Goal: Complete application form: Complete application form

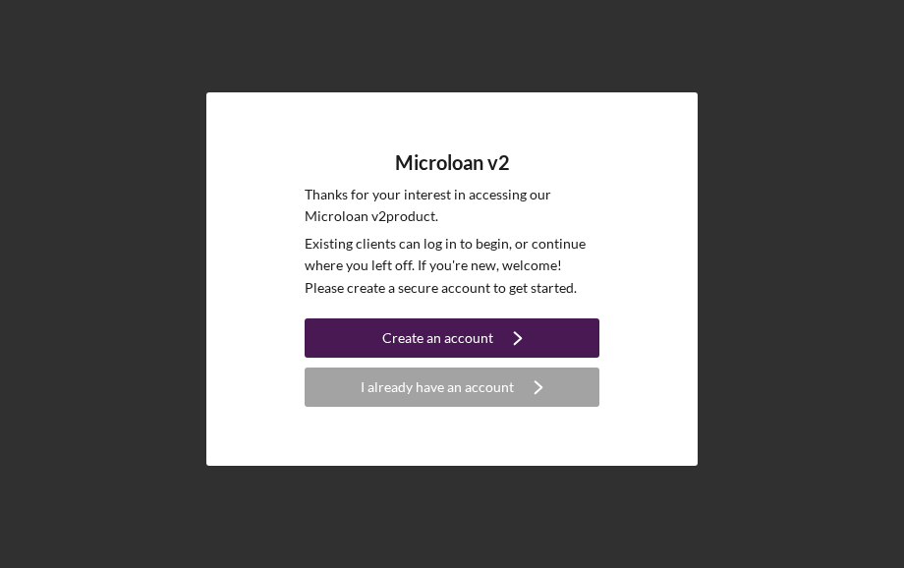
click at [372, 345] on button "Create an account Icon/Navigate" at bounding box center [452, 337] width 295 height 39
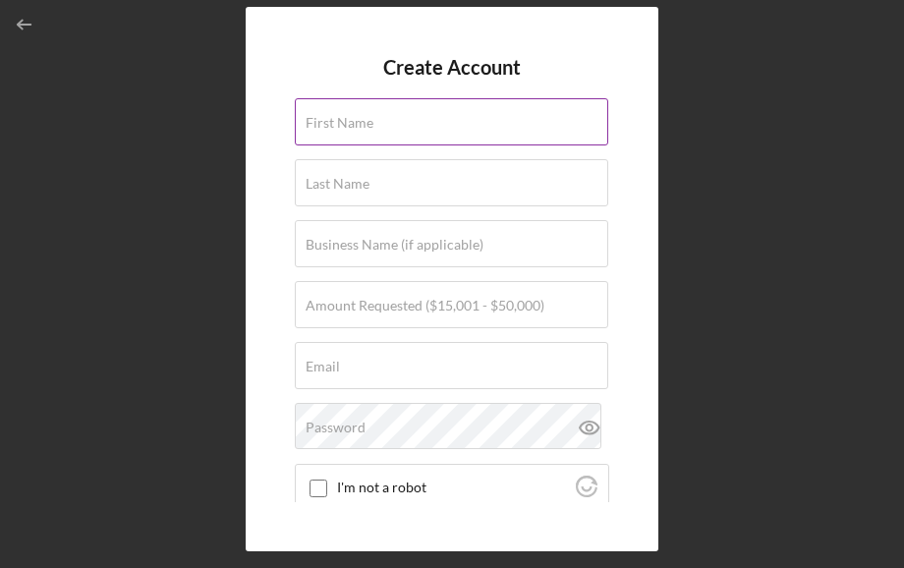
click at [355, 128] on label "First Name" at bounding box center [340, 123] width 68 height 16
click at [355, 128] on input "First Name" at bounding box center [452, 121] width 314 height 47
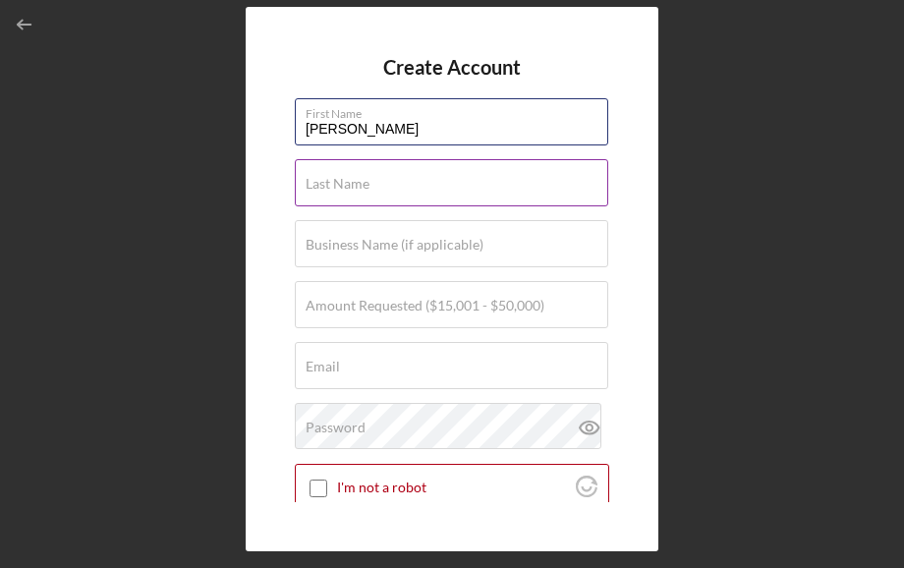
type input "[PERSON_NAME]"
click at [346, 178] on label "Last Name" at bounding box center [338, 184] width 64 height 16
click at [346, 178] on input "Last Name" at bounding box center [452, 182] width 314 height 47
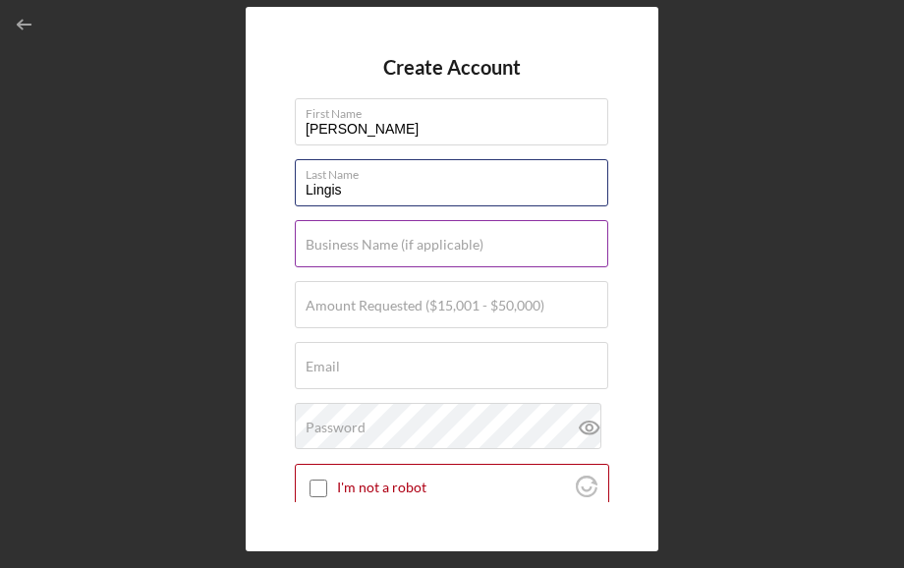
type input "Lingis"
click at [352, 237] on label "Business Name (if applicable)" at bounding box center [395, 245] width 178 height 16
click at [352, 237] on input "Business Name (if applicable)" at bounding box center [452, 243] width 314 height 47
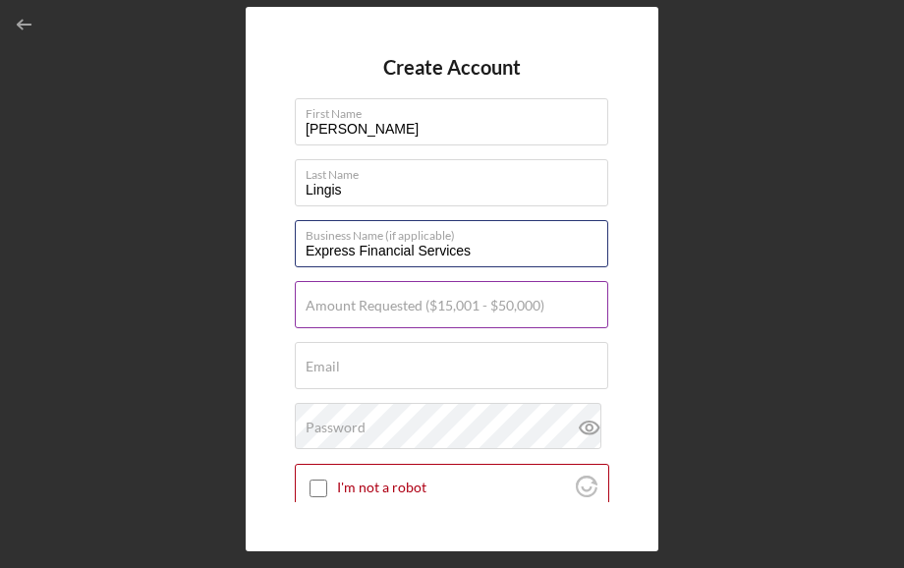
type input "Express Financial Services"
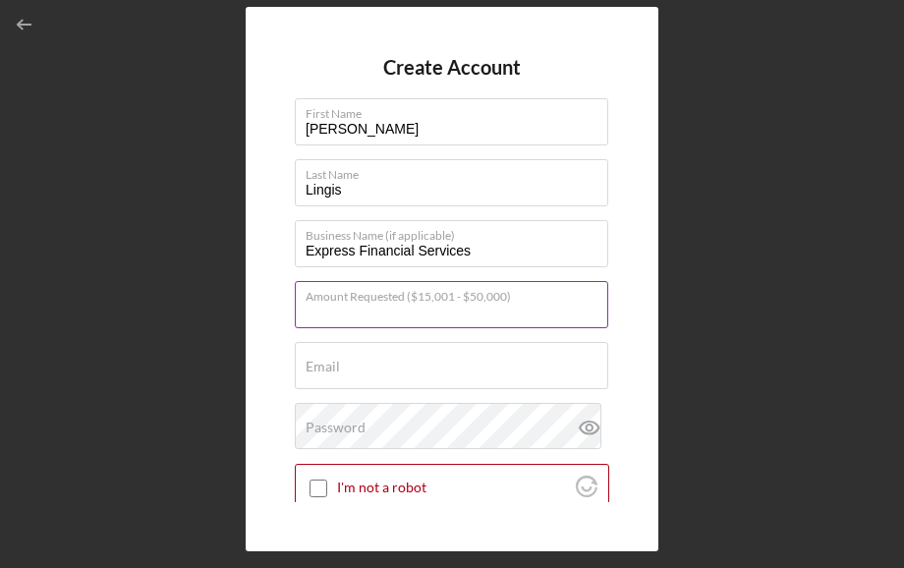
click at [397, 315] on input "Amount Requested ($15,001 - $50,000)" at bounding box center [452, 304] width 314 height 47
type input "$15,500"
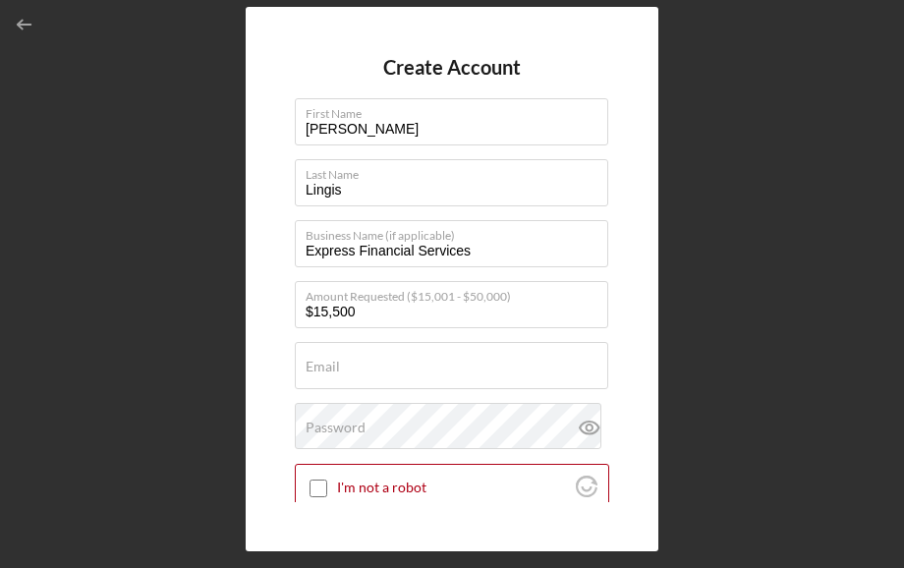
click at [390, 335] on form "Create Account First Name [PERSON_NAME] Last Name [PERSON_NAME] Business Name (…" at bounding box center [452, 279] width 315 height 446
click at [392, 375] on input "Email" at bounding box center [452, 365] width 314 height 47
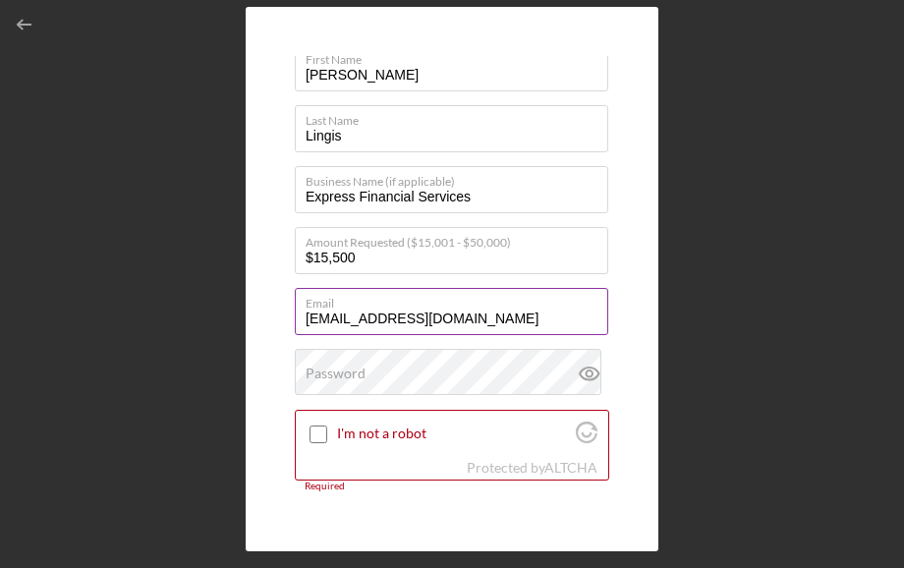
scroll to position [55, 0]
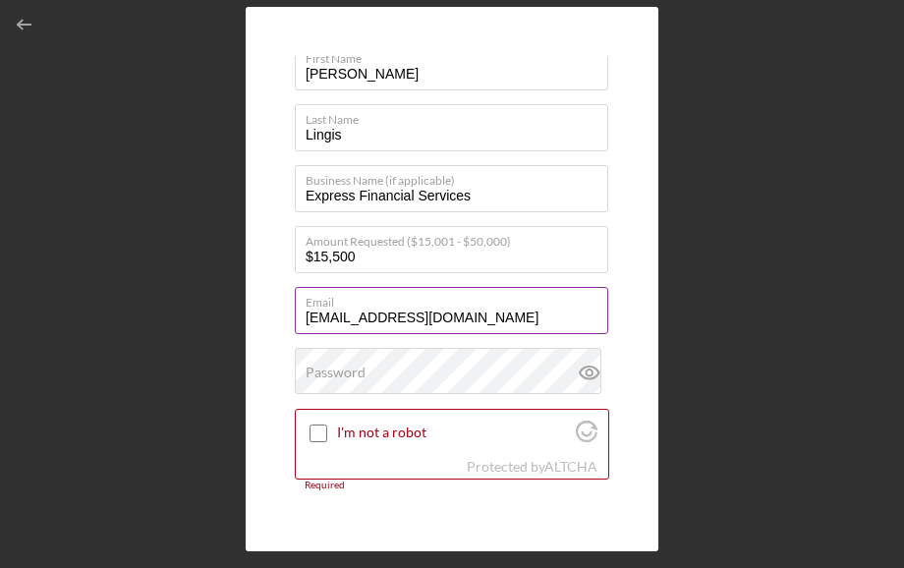
type input "[EMAIL_ADDRESS][DOMAIN_NAME]"
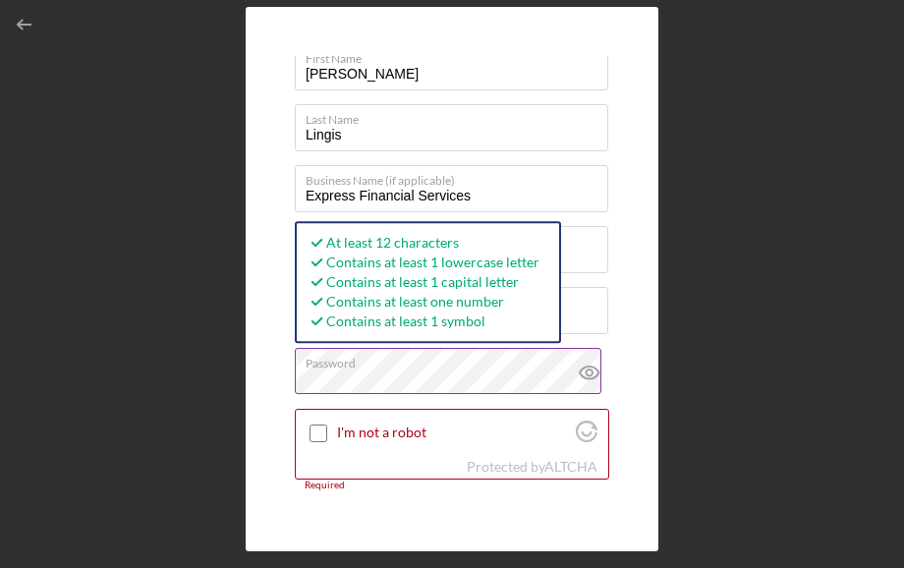
scroll to position [160, 0]
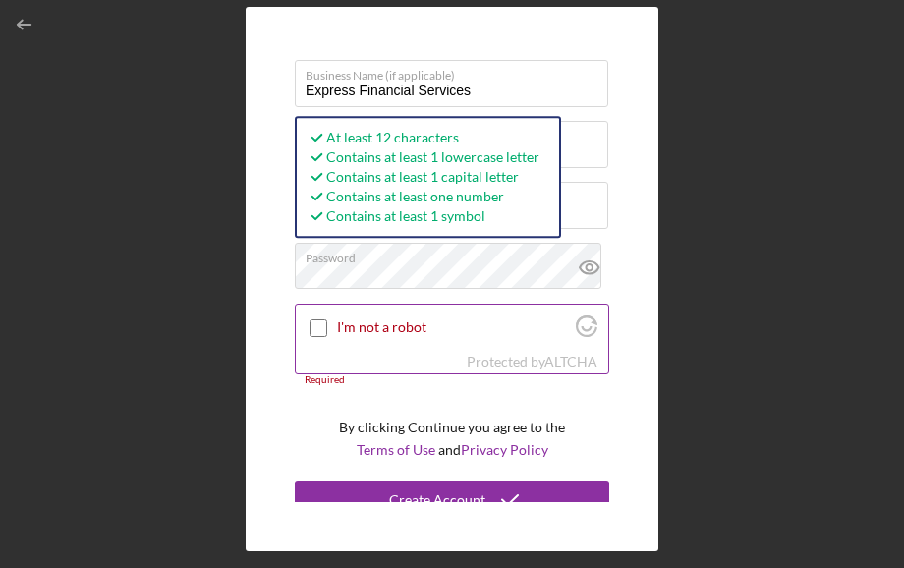
click at [327, 332] on div at bounding box center [319, 328] width 24 height 24
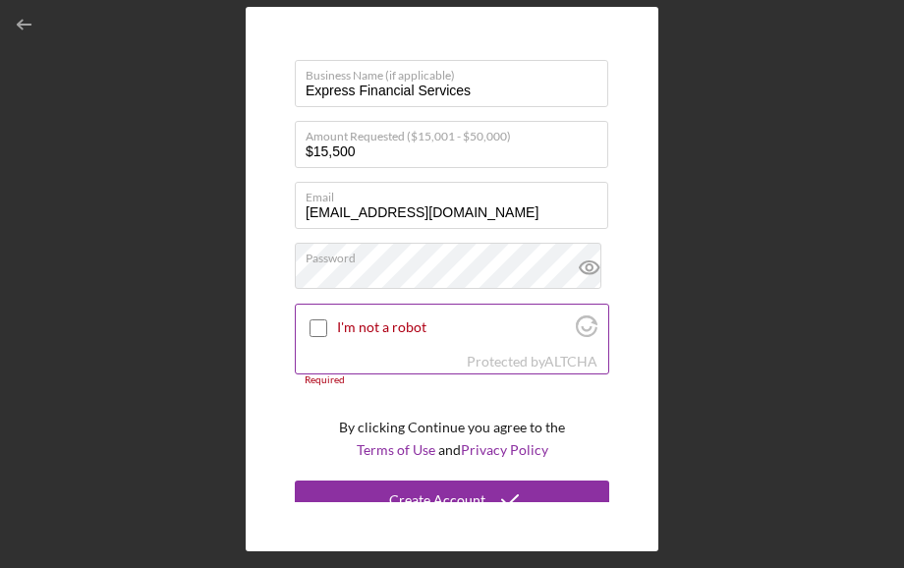
click at [320, 324] on input "I'm not a robot" at bounding box center [319, 328] width 18 height 18
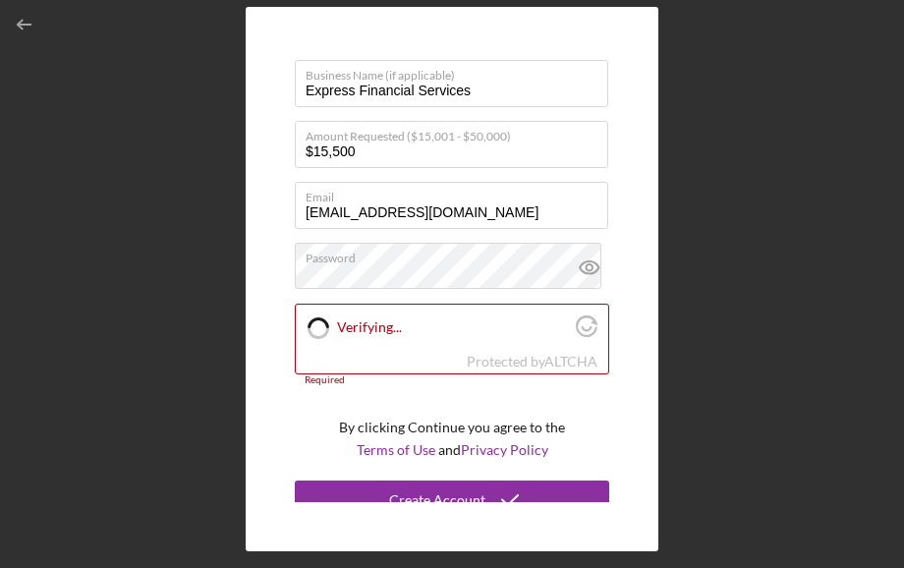
checkbox input "true"
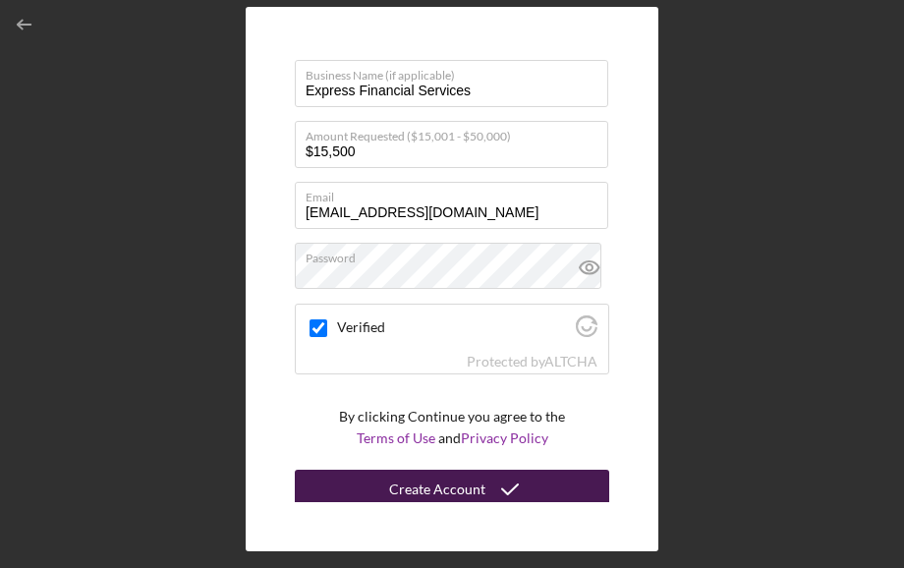
click at [462, 490] on div "Create Account" at bounding box center [437, 489] width 96 height 39
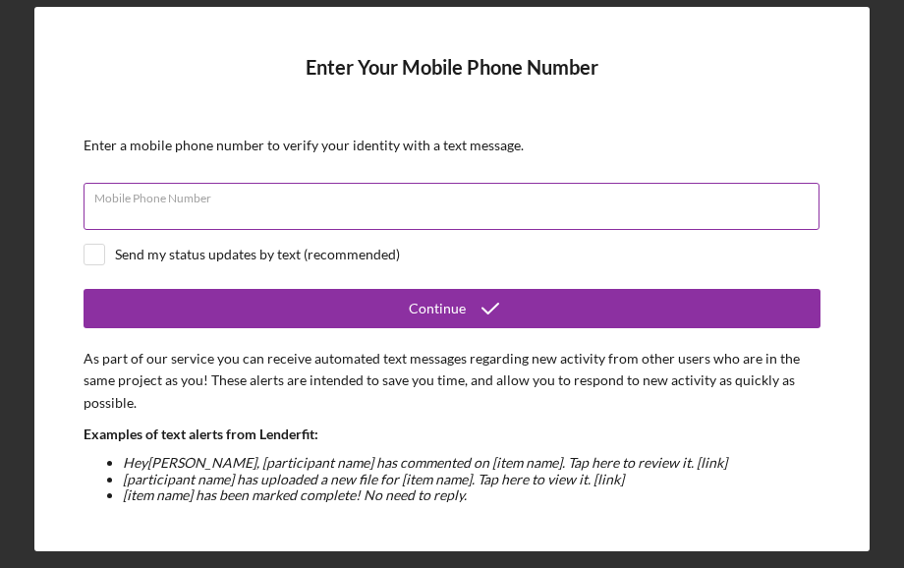
click at [403, 203] on div "Mobile Phone Number" at bounding box center [452, 207] width 737 height 49
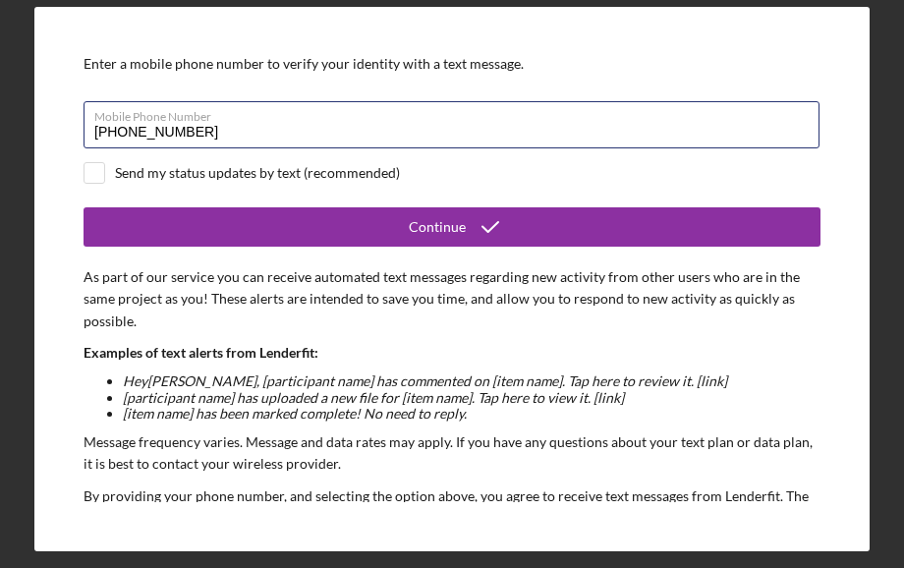
scroll to position [80, 0]
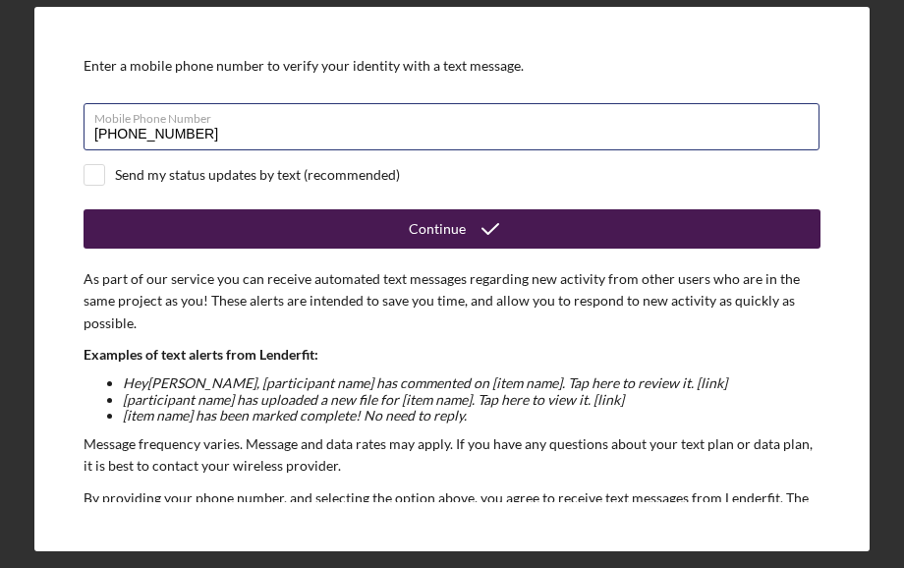
type input "[PHONE_NUMBER]"
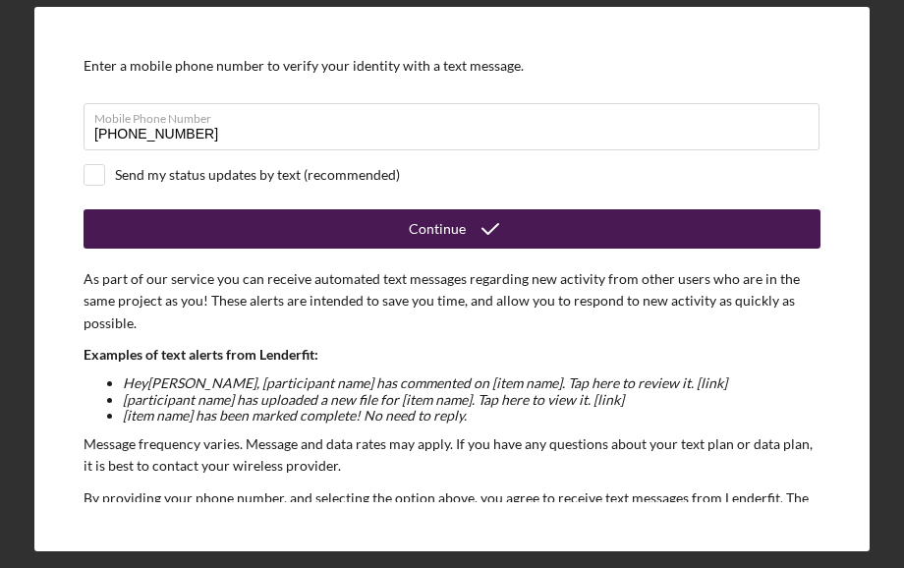
click at [326, 218] on button "Continue" at bounding box center [452, 228] width 737 height 39
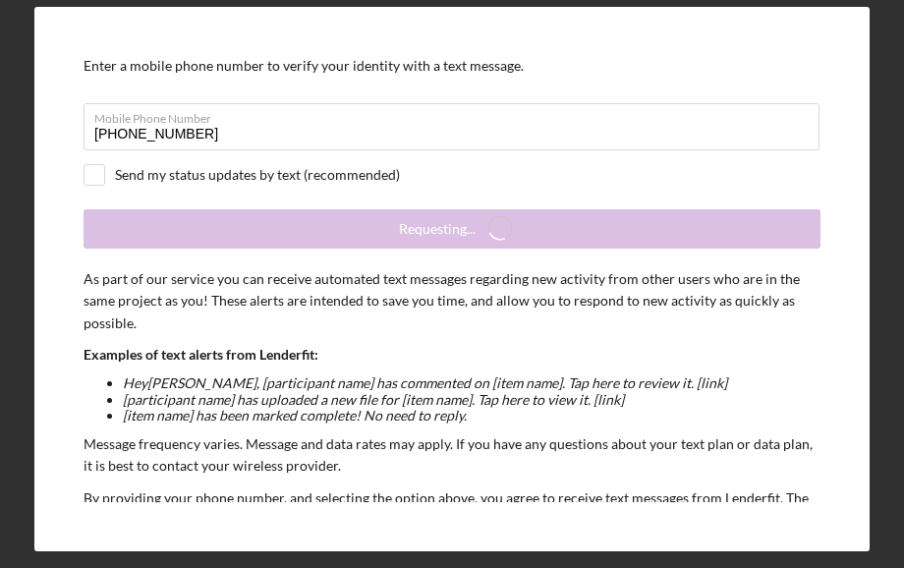
click at [223, 183] on div "Send my status updates by text (recommended)" at bounding box center [452, 175] width 737 height 22
checkbox input "true"
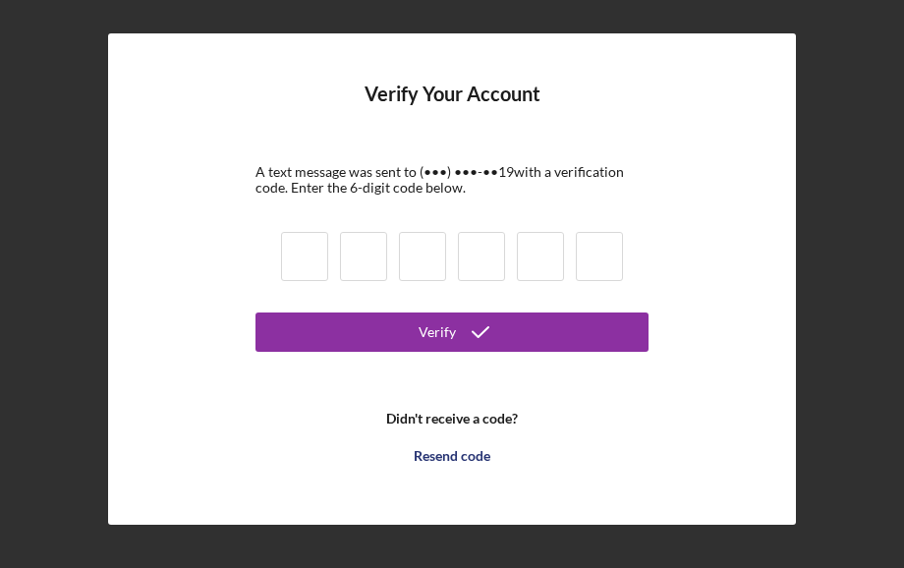
click at [279, 300] on form "Verify Your Account A text message was sent to (•••) •••-•• 19 with a verificat…" at bounding box center [452, 279] width 393 height 392
drag, startPoint x: 279, startPoint y: 300, endPoint x: 305, endPoint y: 263, distance: 44.4
click at [305, 263] on form "Verify Your Account A text message was sent to (•••) •••-•• 19 with a verificat…" at bounding box center [452, 279] width 393 height 392
click at [305, 263] on input at bounding box center [304, 256] width 47 height 49
type input "5"
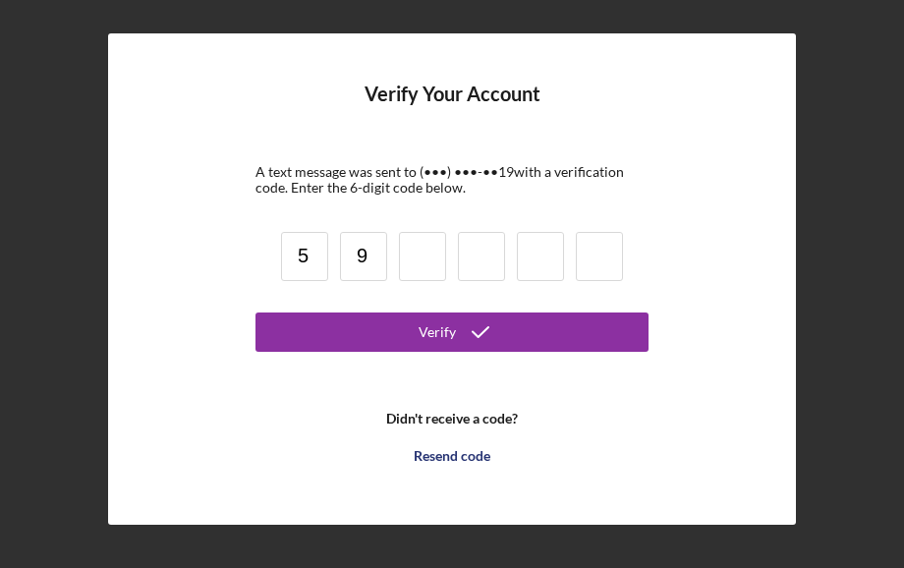
type input "9"
type input "0"
type input "9"
type input "2"
type input "5"
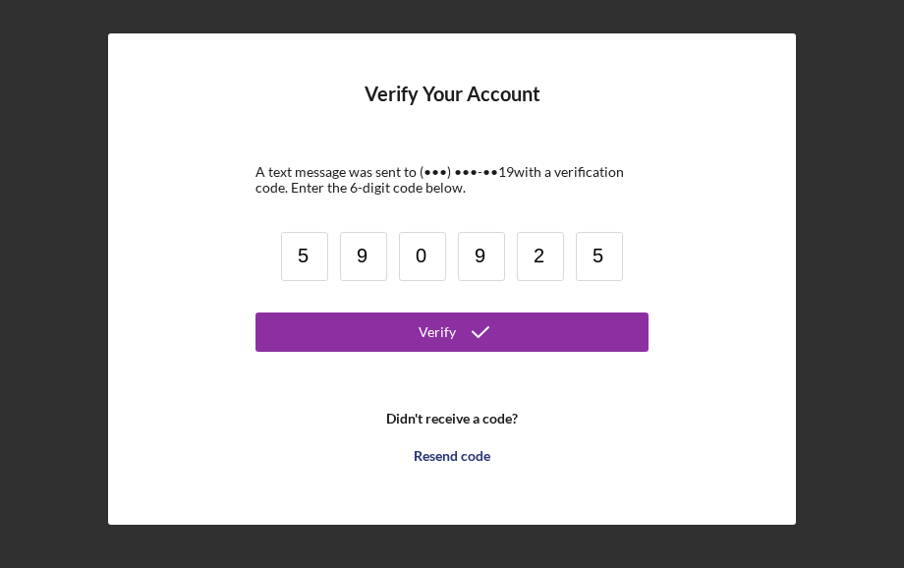
click at [362, 356] on form "Verify Your Account A text message was sent to (•••) •••-•• 19 with a verificat…" at bounding box center [452, 279] width 393 height 392
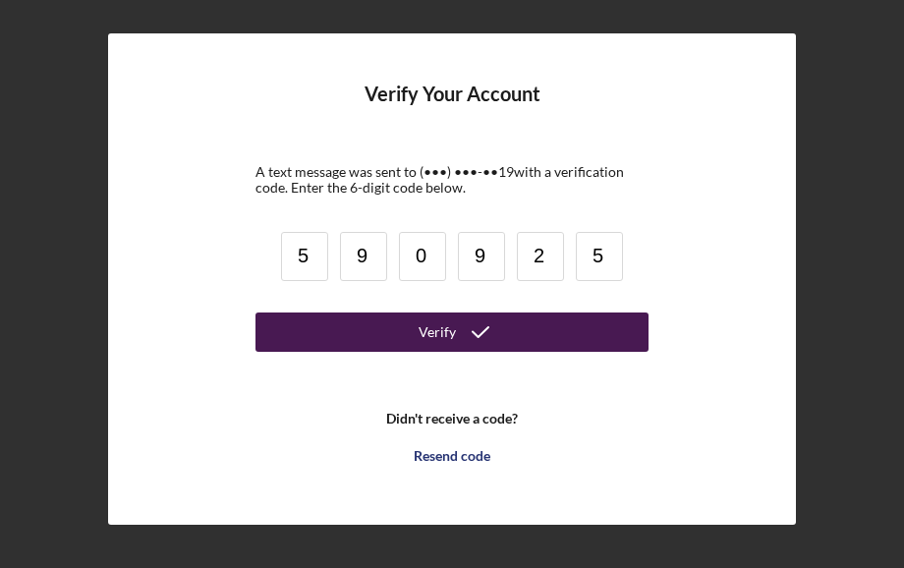
click at [362, 343] on button "Verify" at bounding box center [452, 332] width 393 height 39
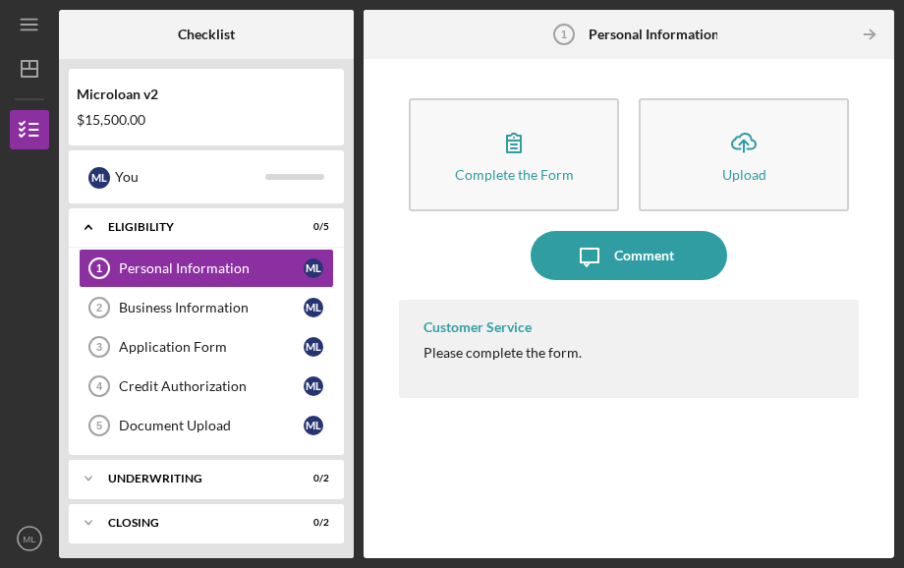
scroll to position [1, 0]
click at [143, 509] on div "Icon/Expander Closing 0 / 2" at bounding box center [206, 521] width 275 height 39
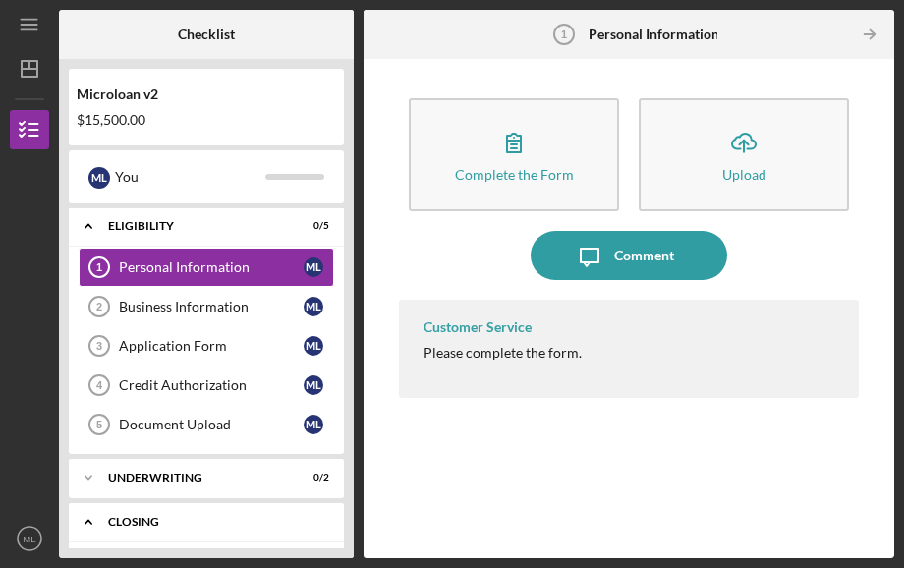
click at [143, 509] on div "Icon/Expander Closing 0 / 2" at bounding box center [206, 522] width 275 height 40
click at [139, 483] on div "Icon/Expander Underwriting 0 / 2" at bounding box center [206, 477] width 275 height 39
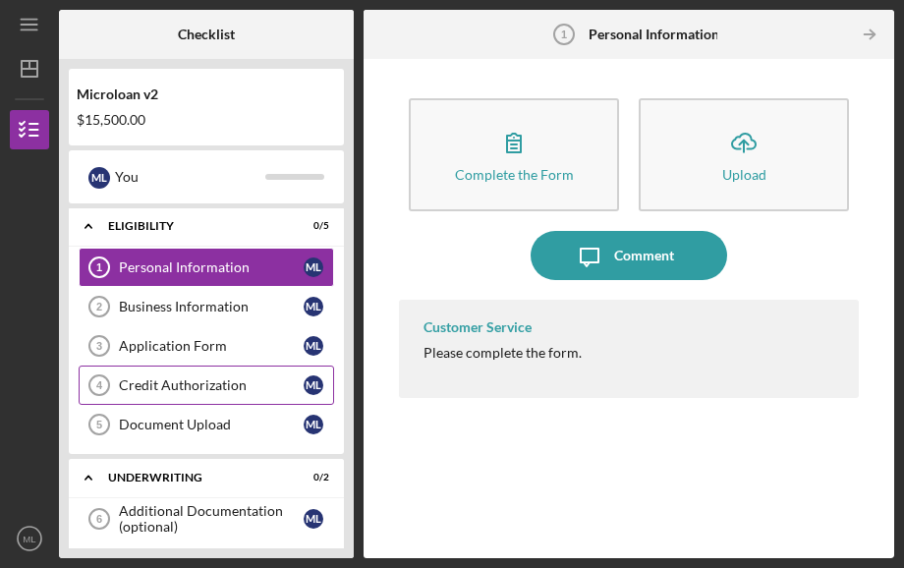
scroll to position [88, 0]
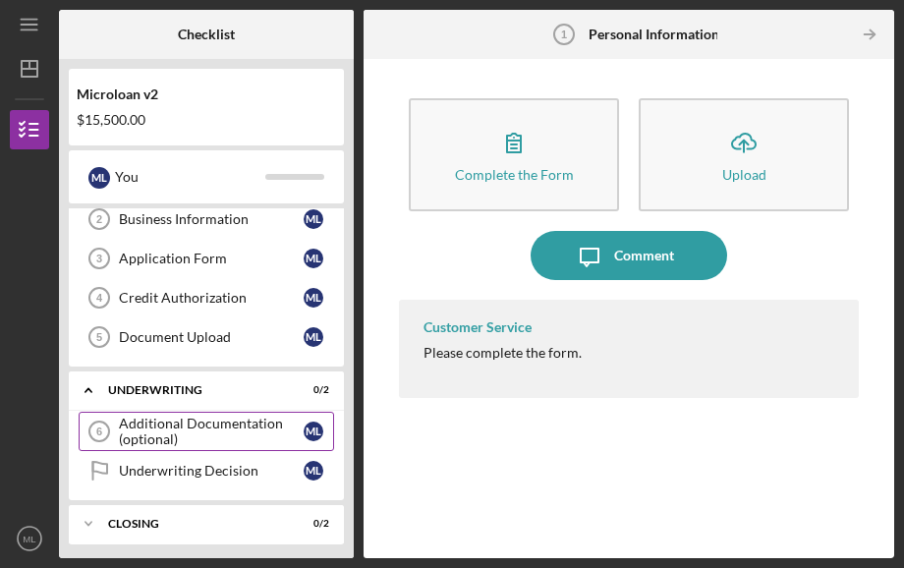
click at [153, 429] on div "Additional Documentation (optional)" at bounding box center [211, 431] width 185 height 31
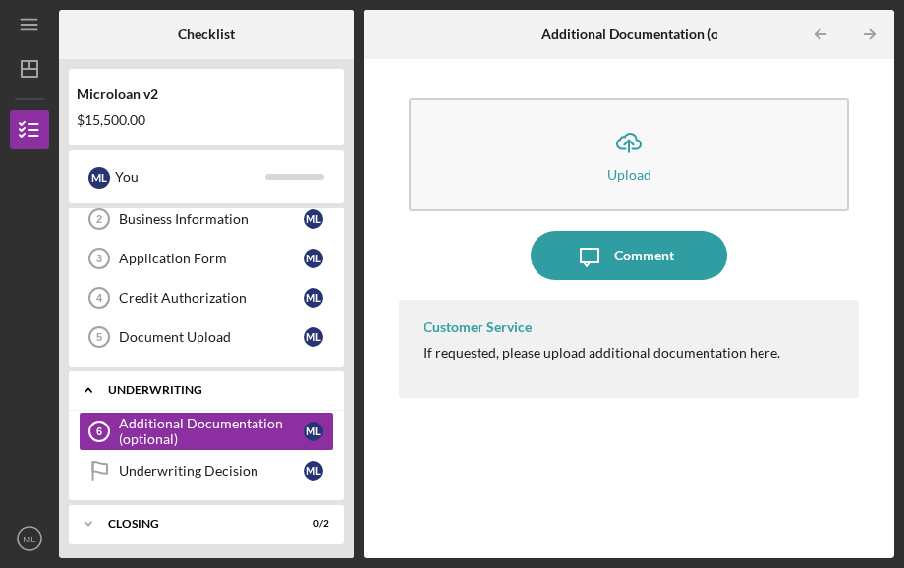
click at [195, 385] on div "Underwriting" at bounding box center [213, 390] width 211 height 12
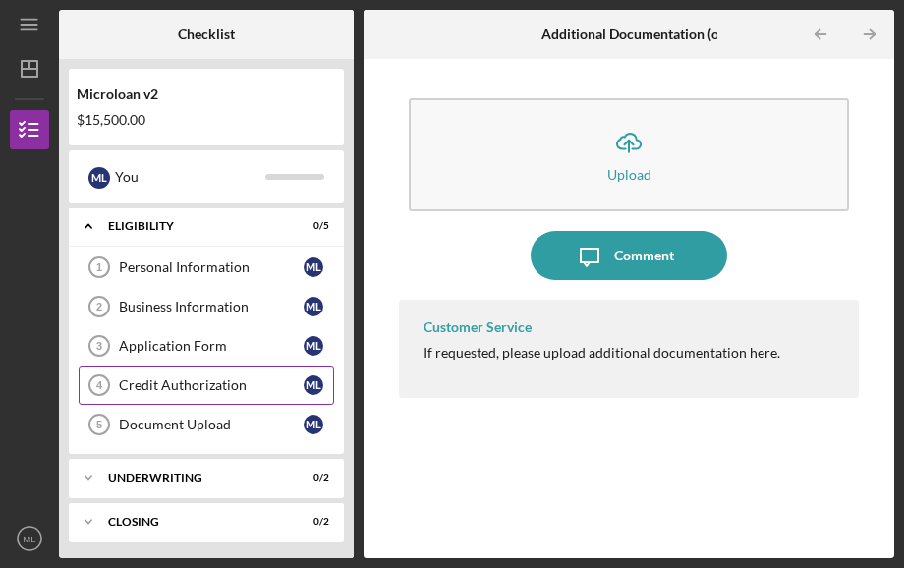
click at [148, 379] on div "Credit Authorization" at bounding box center [211, 385] width 185 height 16
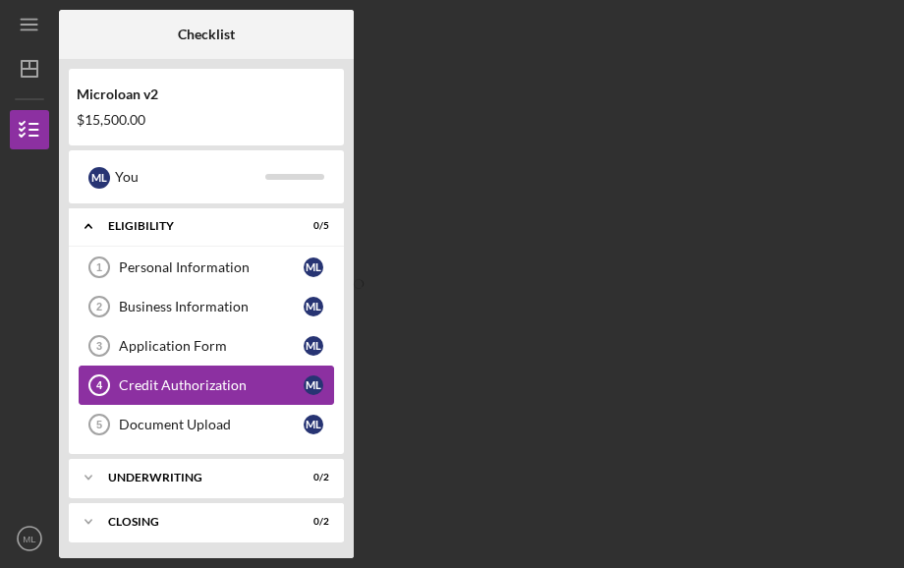
click at [149, 377] on div "Credit Authorization" at bounding box center [211, 385] width 185 height 16
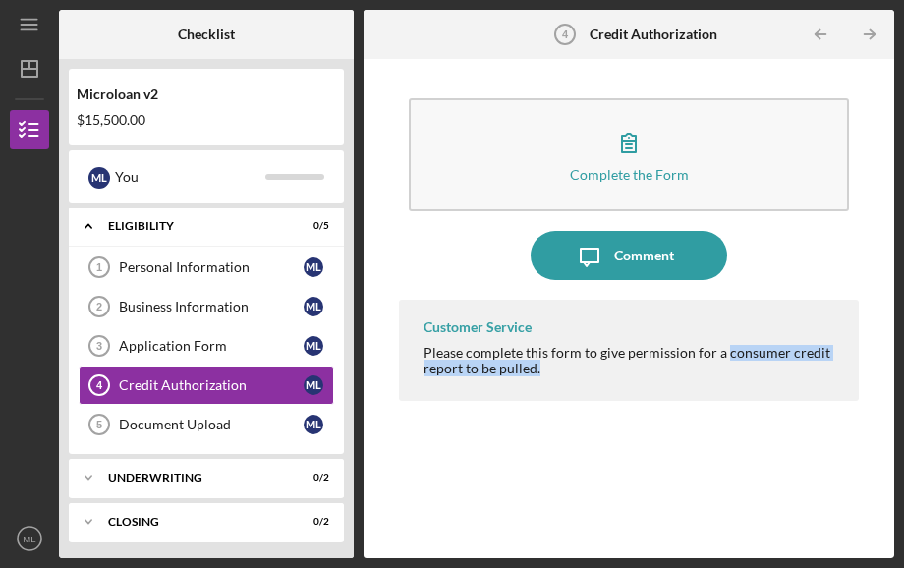
drag, startPoint x: 723, startPoint y: 359, endPoint x: 541, endPoint y: 381, distance: 184.2
click at [541, 381] on div "Customer Service Please complete this form to give permission for a consumer cr…" at bounding box center [629, 350] width 460 height 101
drag, startPoint x: 414, startPoint y: 352, endPoint x: 562, endPoint y: 375, distance: 150.3
click at [562, 375] on div "Customer Service Please complete this form to give permission for a consumer cr…" at bounding box center [629, 350] width 460 height 101
copy div "Please complete this form to give permission for a consumer credit report to be…"
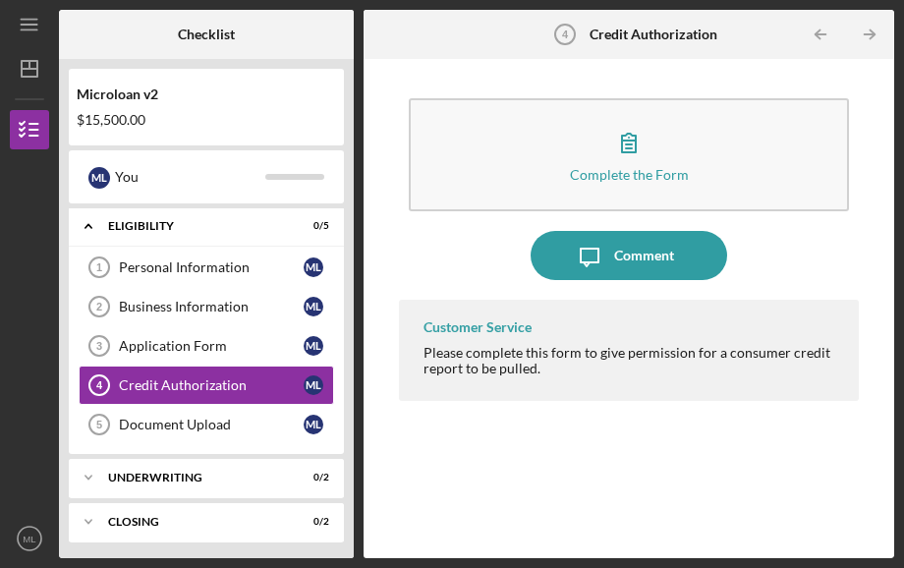
click at [662, 79] on div "Complete the Form Form Icon/Message Comment Customer Service Please complete th…" at bounding box center [629, 309] width 460 height 480
click at [19, 19] on icon "Icon/Menu" at bounding box center [30, 25] width 44 height 44
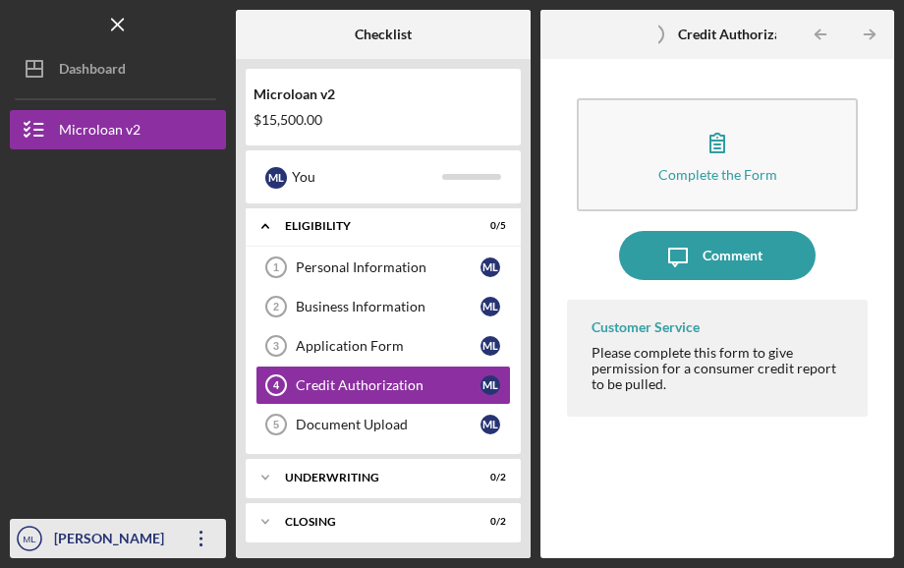
click at [201, 540] on icon "button" at bounding box center [201, 539] width 3 height 16
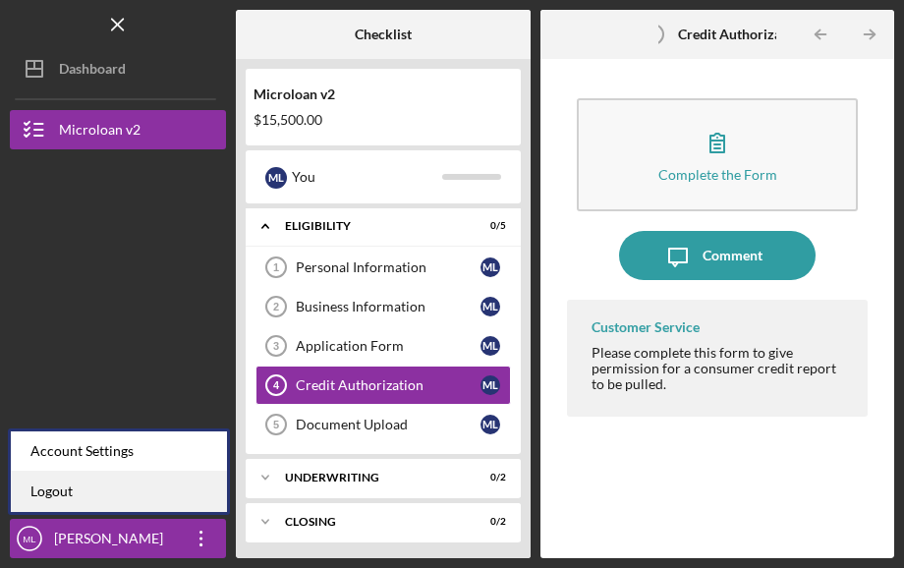
click at [138, 492] on link "Logout" at bounding box center [119, 492] width 216 height 40
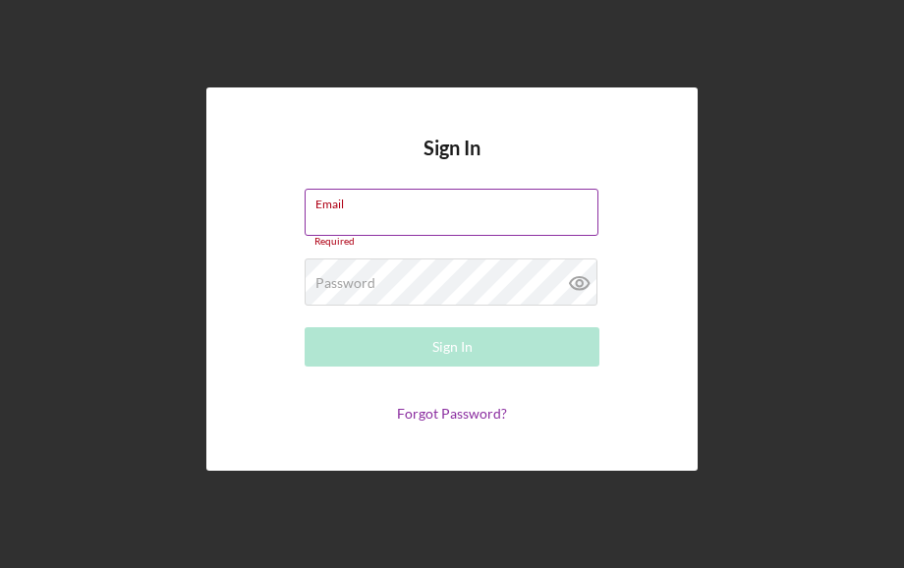
click at [398, 203] on div "Email Required" at bounding box center [452, 218] width 295 height 59
click at [396, 200] on div "Email Required" at bounding box center [452, 218] width 295 height 59
type input "[EMAIL_ADDRESS][DOMAIN_NAME]"
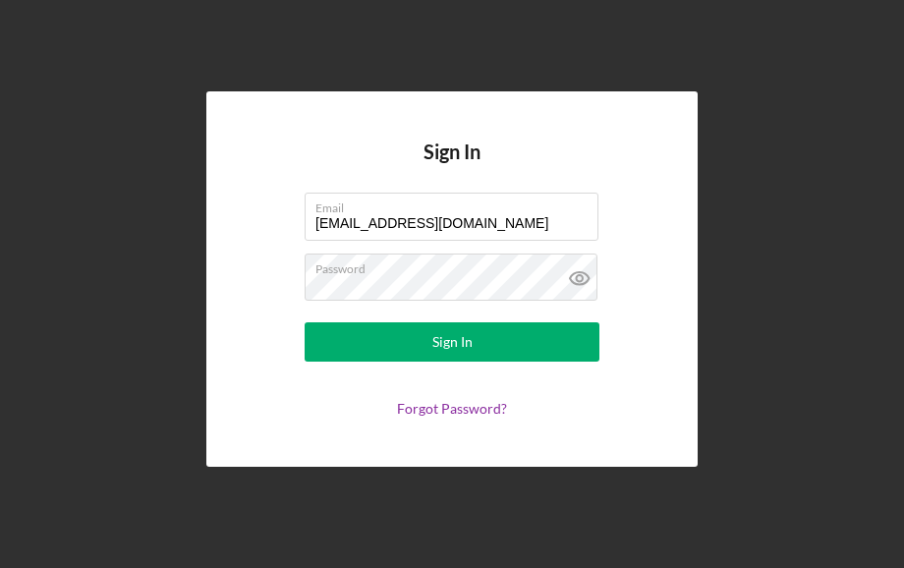
click at [401, 321] on form "Email [EMAIL_ADDRESS][DOMAIN_NAME] Password Sign In Forgot Password?" at bounding box center [452, 305] width 393 height 224
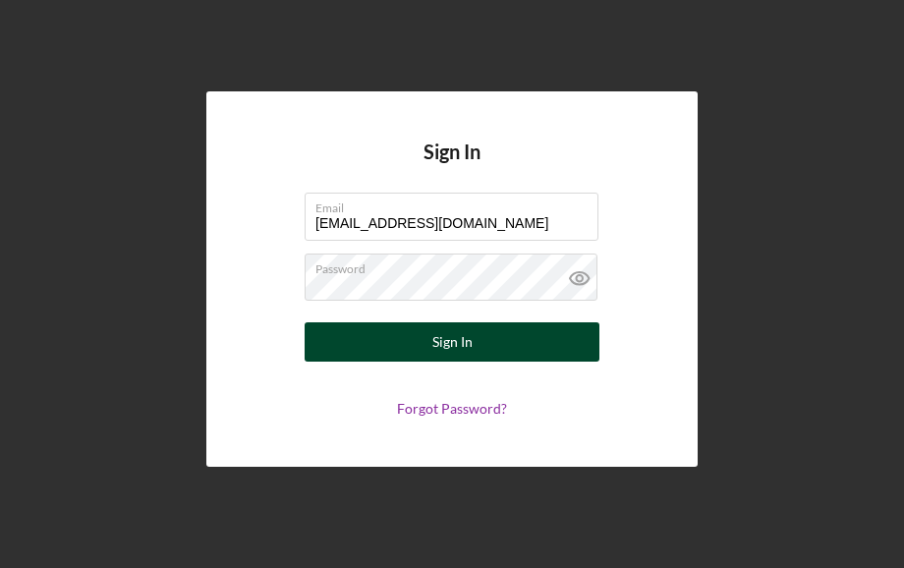
click at [398, 340] on button "Sign In" at bounding box center [452, 341] width 295 height 39
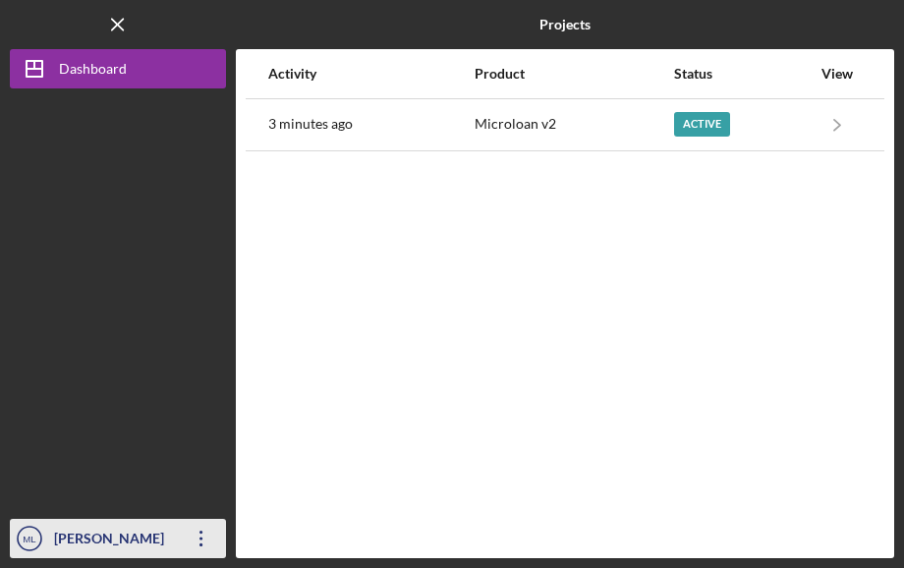
click at [200, 523] on icon "Icon/Overflow" at bounding box center [201, 538] width 49 height 49
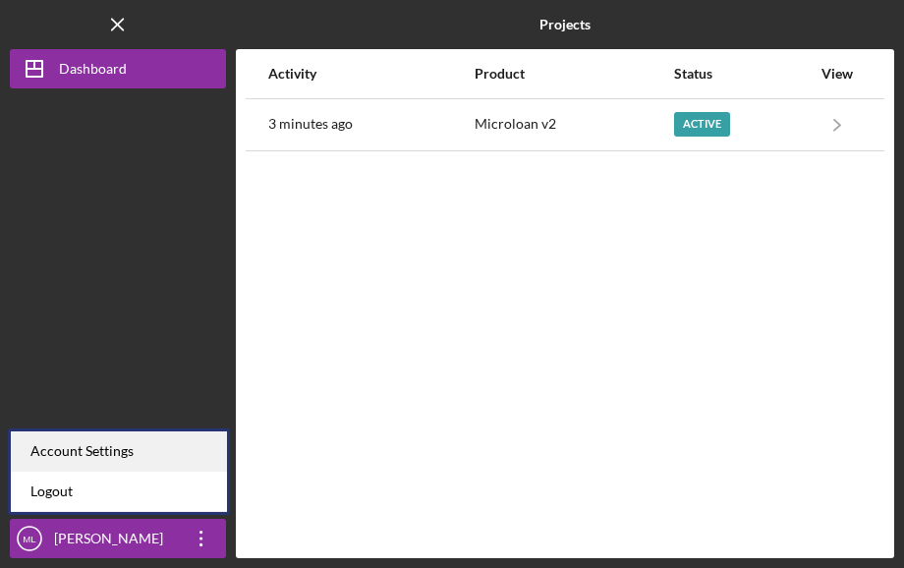
click at [89, 447] on div "Account Settings" at bounding box center [119, 451] width 216 height 40
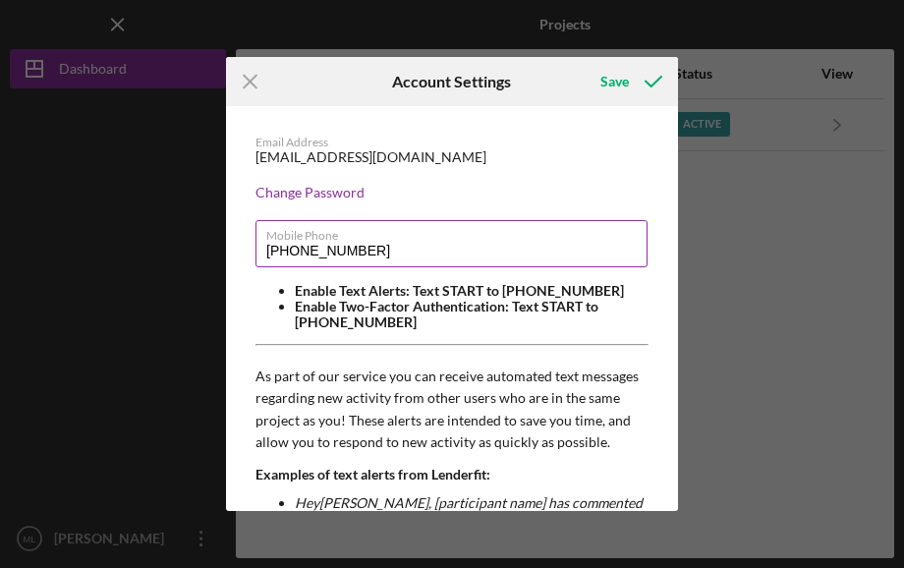
click at [378, 244] on input "[PHONE_NUMBER]" at bounding box center [452, 243] width 392 height 47
type input "[PHONE_NUMBER]"
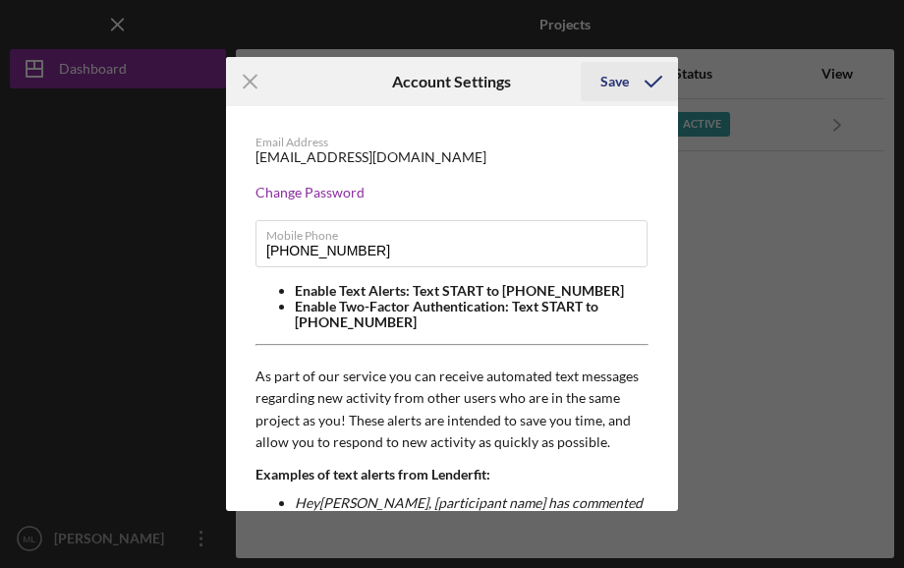
click at [644, 83] on icon "submit" at bounding box center [653, 81] width 49 height 49
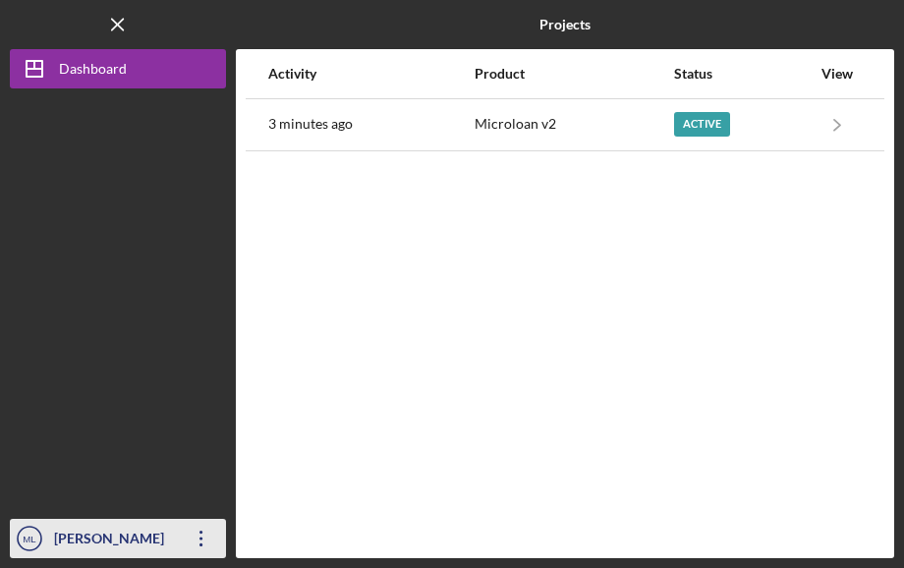
click at [198, 545] on icon "Icon/Overflow" at bounding box center [201, 538] width 49 height 49
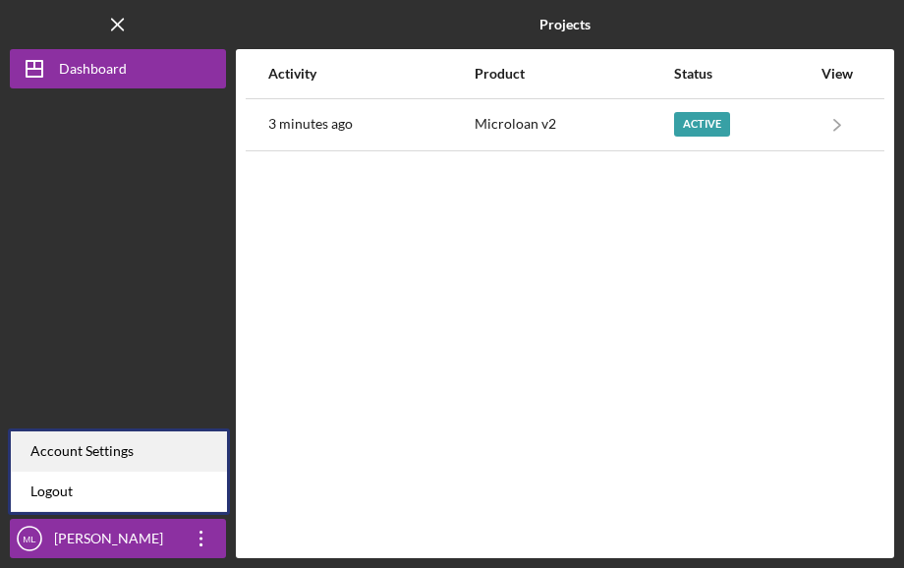
click at [149, 458] on div "Account Settings" at bounding box center [119, 451] width 216 height 40
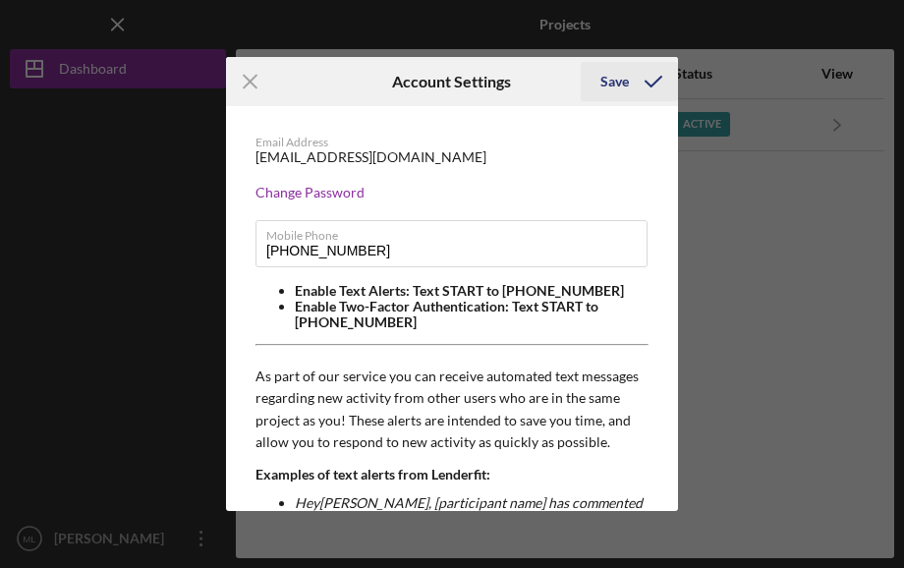
click at [655, 75] on icon "submit" at bounding box center [653, 81] width 49 height 49
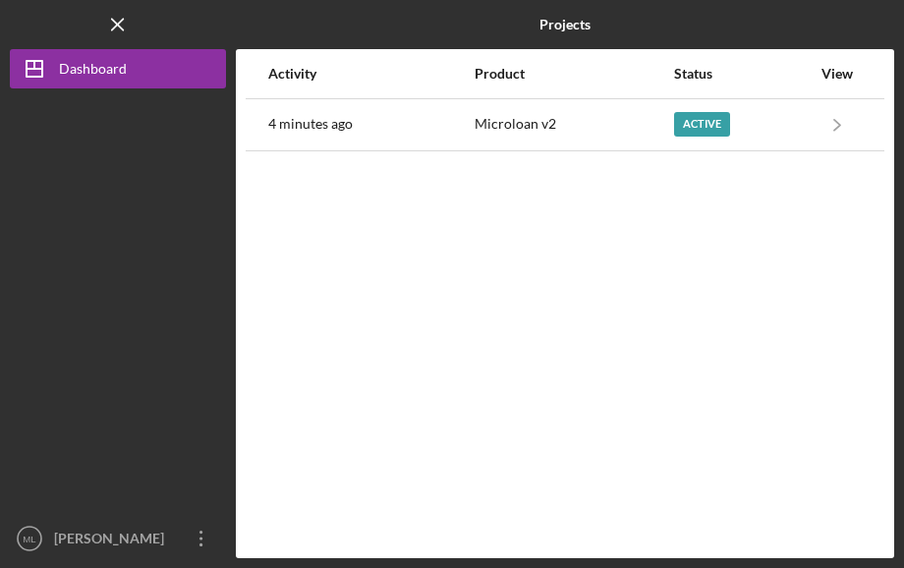
click at [756, 245] on div "Activity Product Status View 4 minutes ago Microloan v2 Active Icon/Navigate Mi…" at bounding box center [565, 303] width 659 height 509
click at [102, 11] on icon "Icon/Menu Close" at bounding box center [118, 25] width 44 height 44
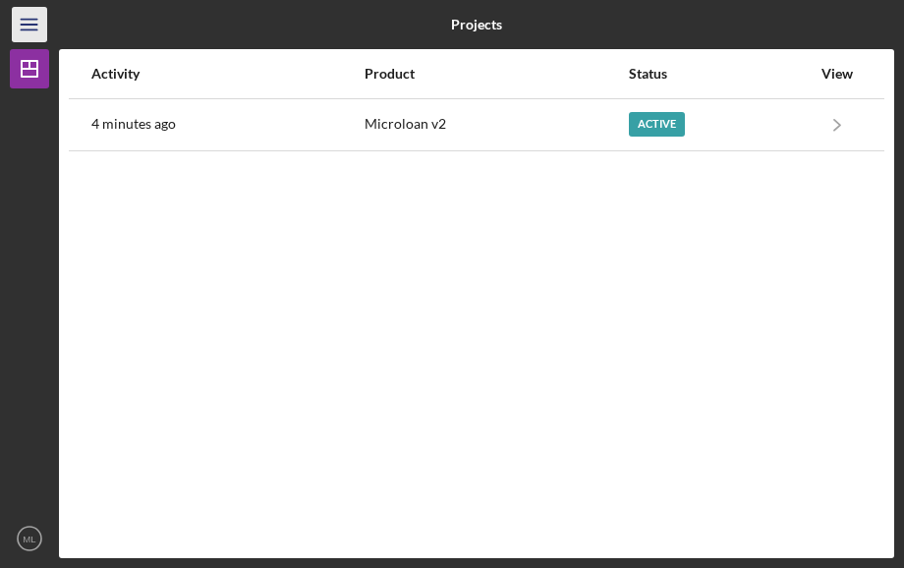
click at [29, 27] on icon "Icon/Menu" at bounding box center [30, 25] width 44 height 44
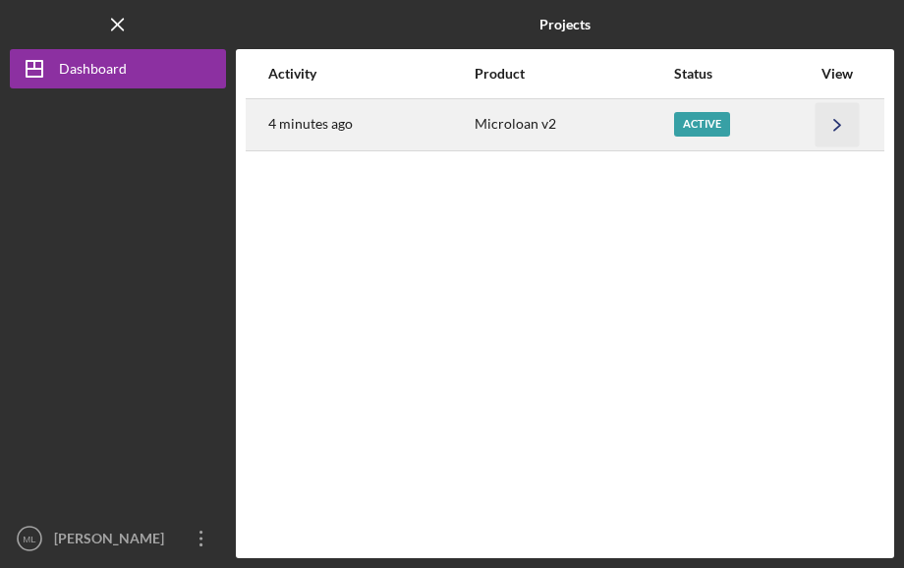
click at [816, 135] on icon "Icon/Navigate" at bounding box center [838, 124] width 44 height 44
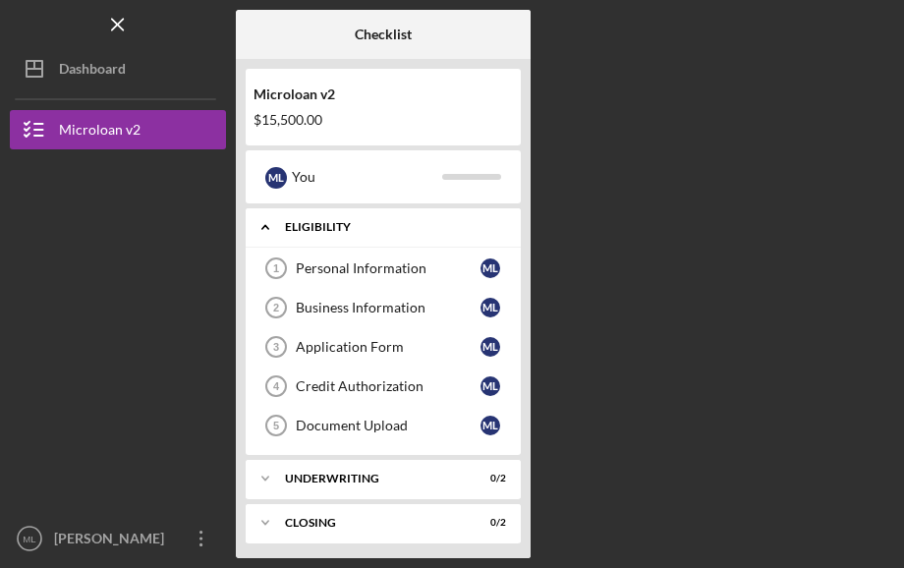
scroll to position [1, 0]
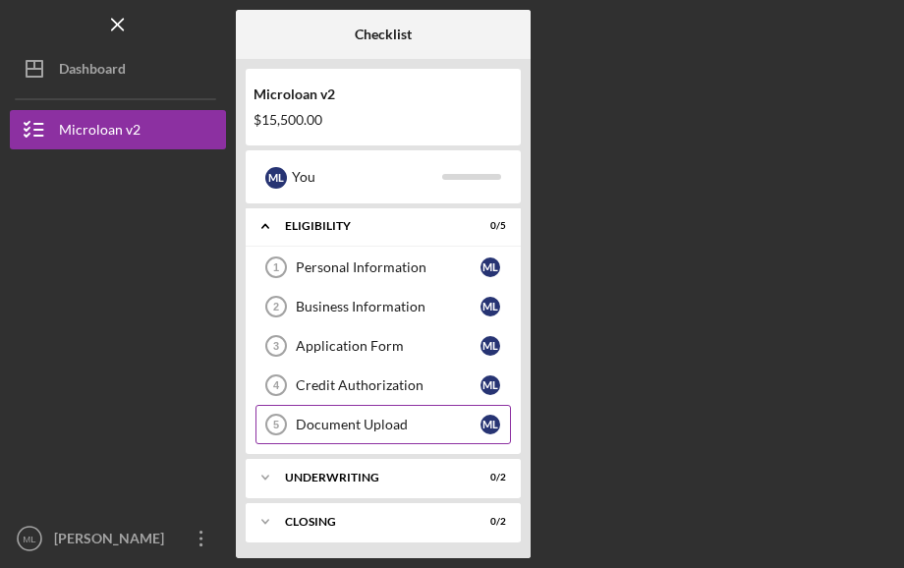
click at [362, 417] on div "Document Upload" at bounding box center [388, 425] width 185 height 16
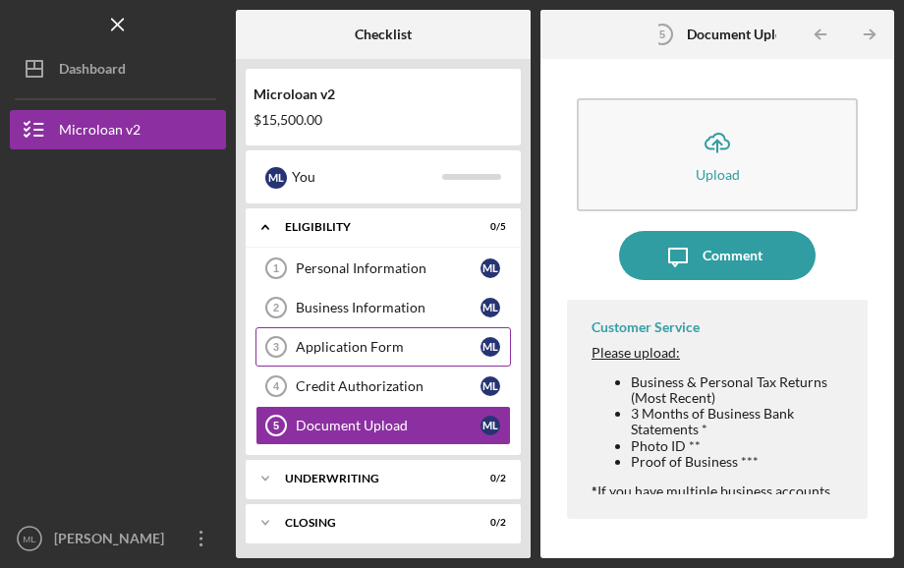
scroll to position [1, 0]
